Goal: Navigation & Orientation: Find specific page/section

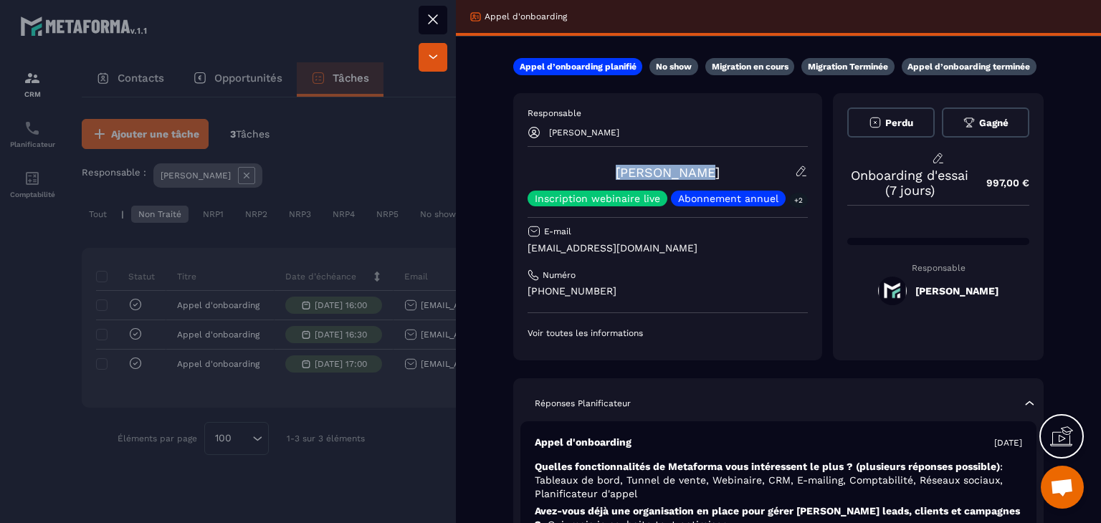
drag, startPoint x: 710, startPoint y: 168, endPoint x: 616, endPoint y: 166, distance: 93.9
click at [616, 166] on div "[PERSON_NAME] Inscription webinaire live Abonnement annuel +2" at bounding box center [668, 186] width 280 height 42
copy link "[PERSON_NAME]"
click at [436, 28] on button at bounding box center [433, 20] width 29 height 29
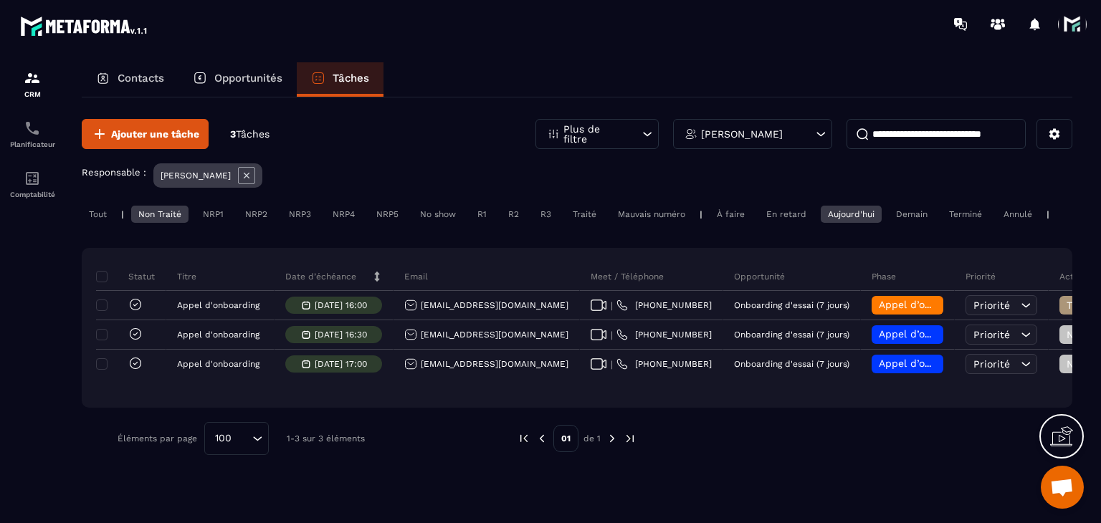
click at [1061, 18] on span at bounding box center [1072, 24] width 29 height 29
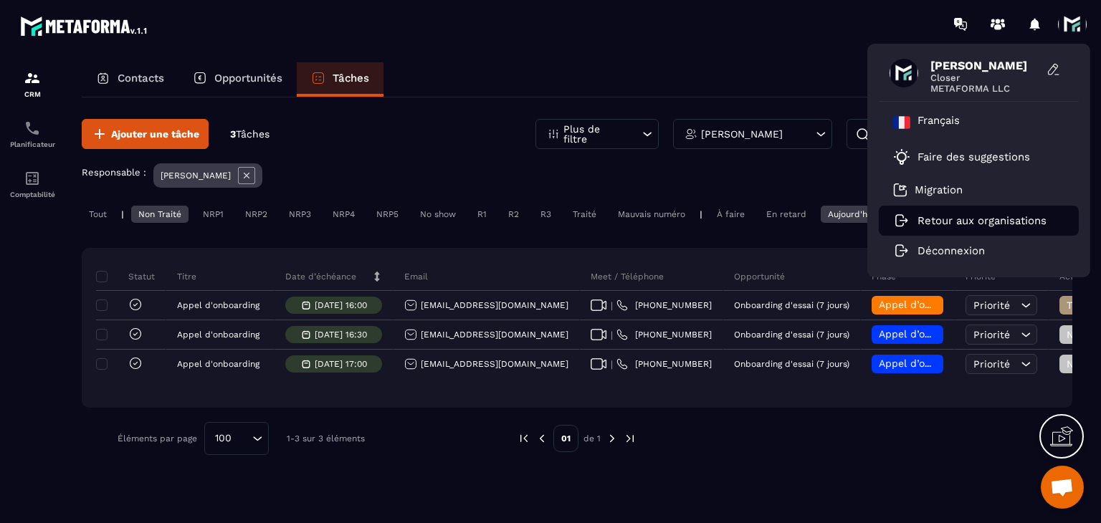
click at [983, 220] on p "Retour aux organisations" at bounding box center [982, 220] width 129 height 13
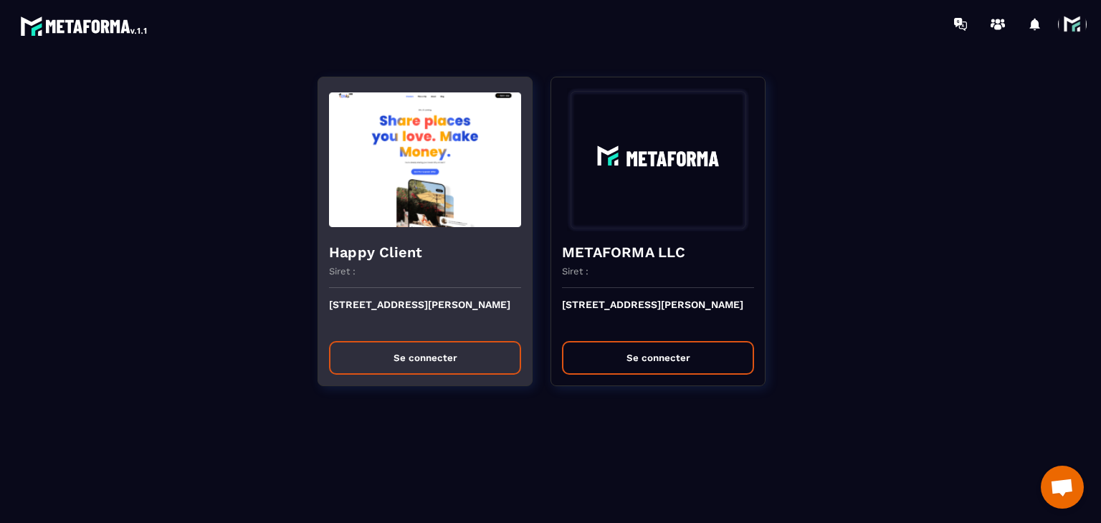
click at [444, 350] on button "Se connecter" at bounding box center [425, 358] width 192 height 34
